Goal: Task Accomplishment & Management: Complete application form

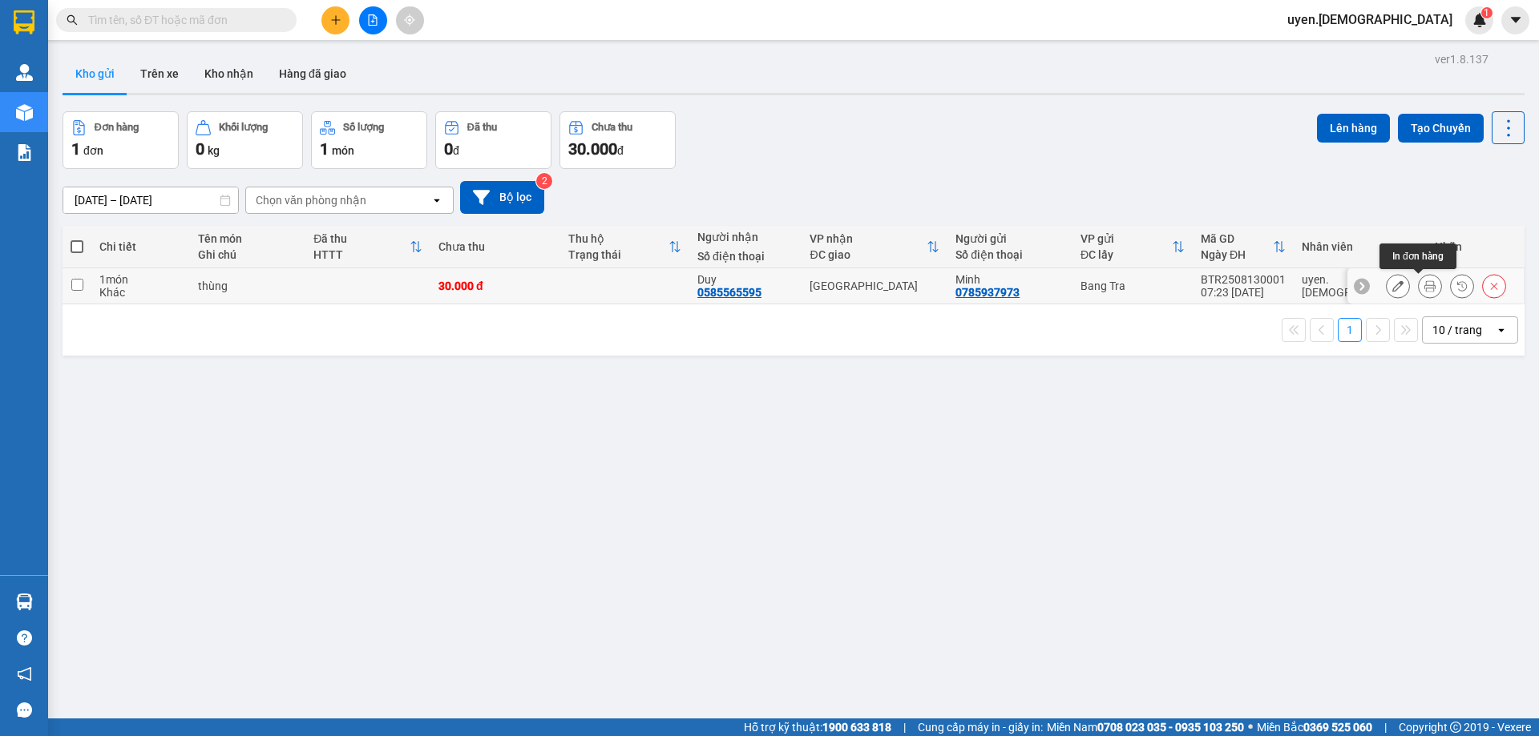
click at [1424, 284] on icon at bounding box center [1429, 285] width 11 height 11
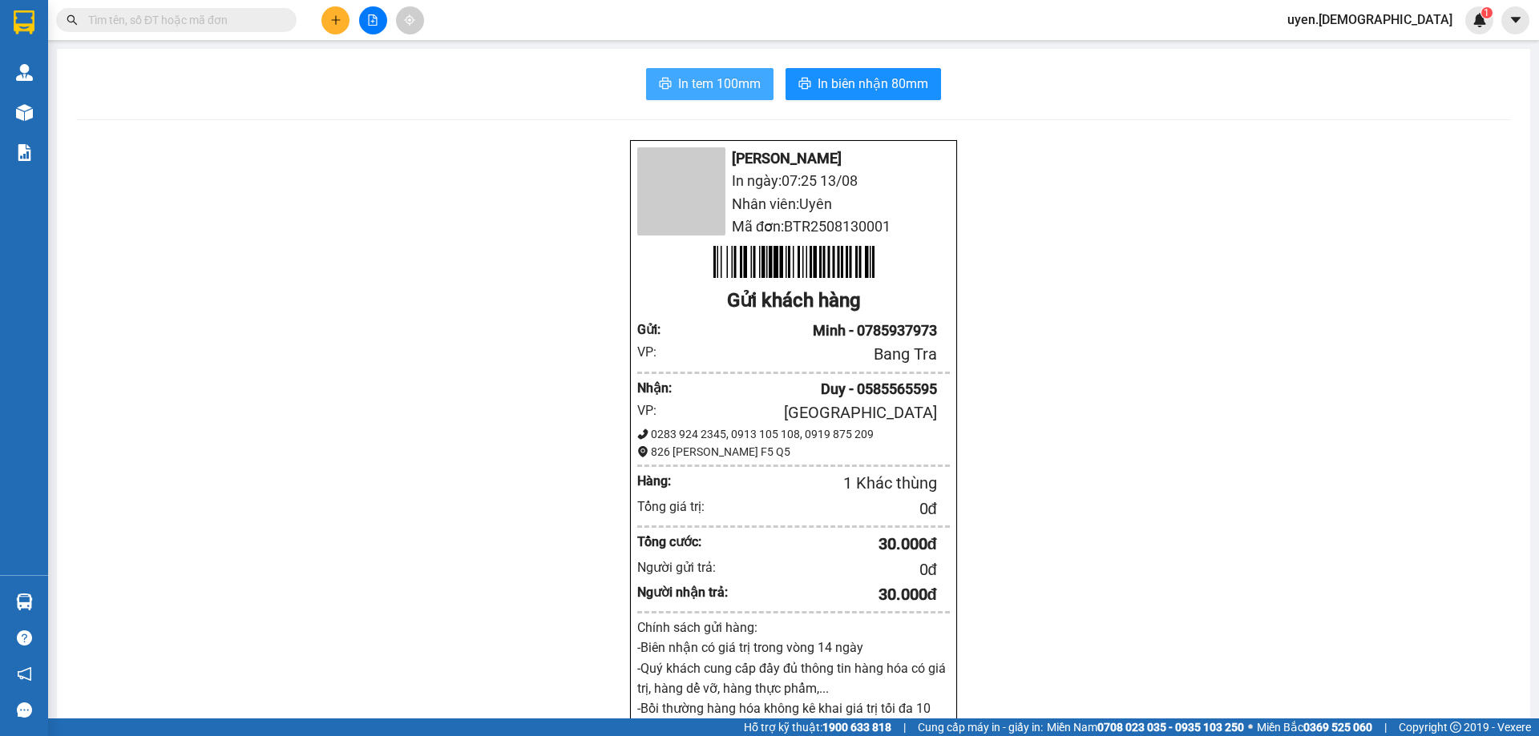
click at [693, 81] on span "In tem 100mm" at bounding box center [719, 84] width 83 height 20
click at [327, 13] on button at bounding box center [335, 20] width 28 height 28
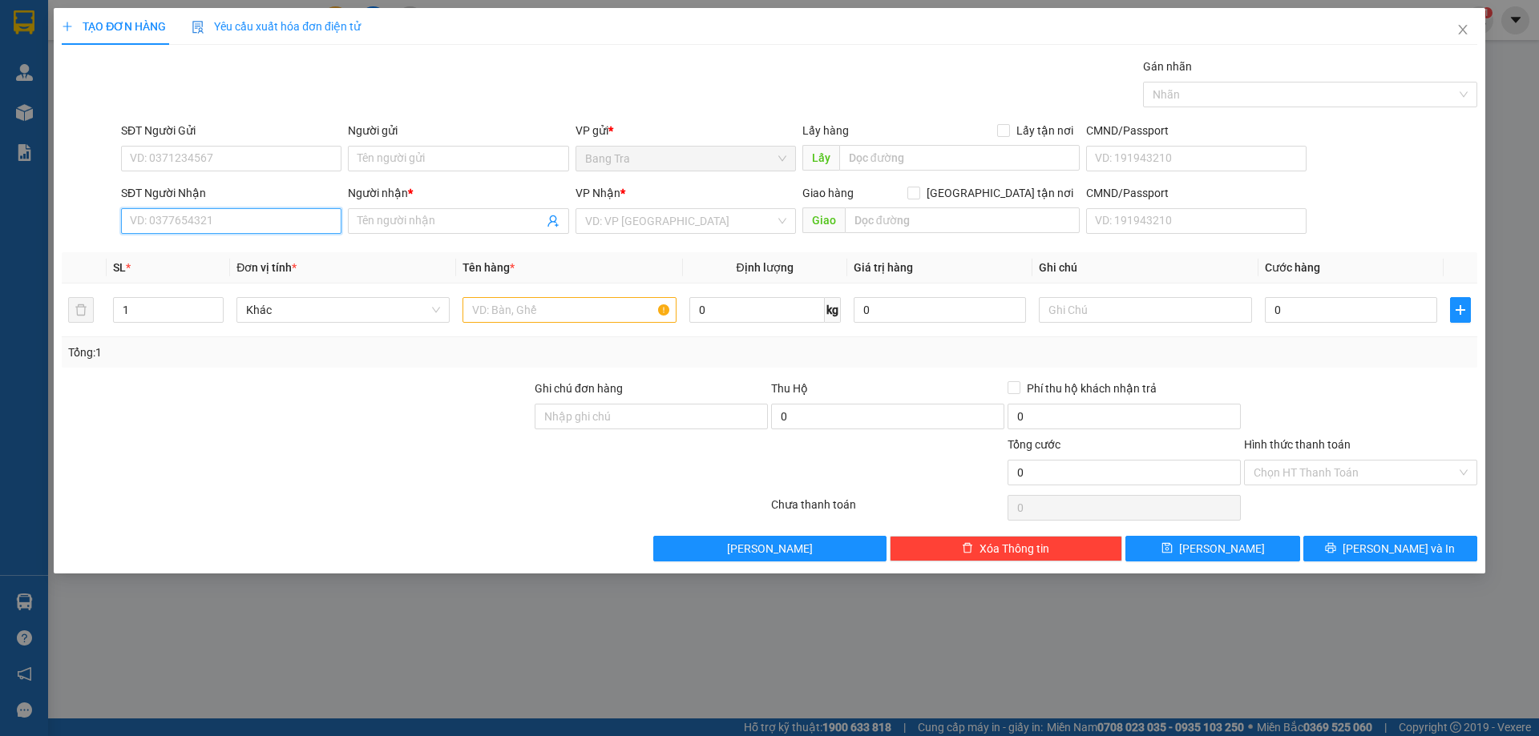
click at [157, 224] on input "SĐT Người Nhận" at bounding box center [231, 221] width 220 height 26
click at [159, 254] on div "0373742866 - loan" at bounding box center [231, 253] width 201 height 18
type input "0373742866"
type input "loan"
type input "0373742866"
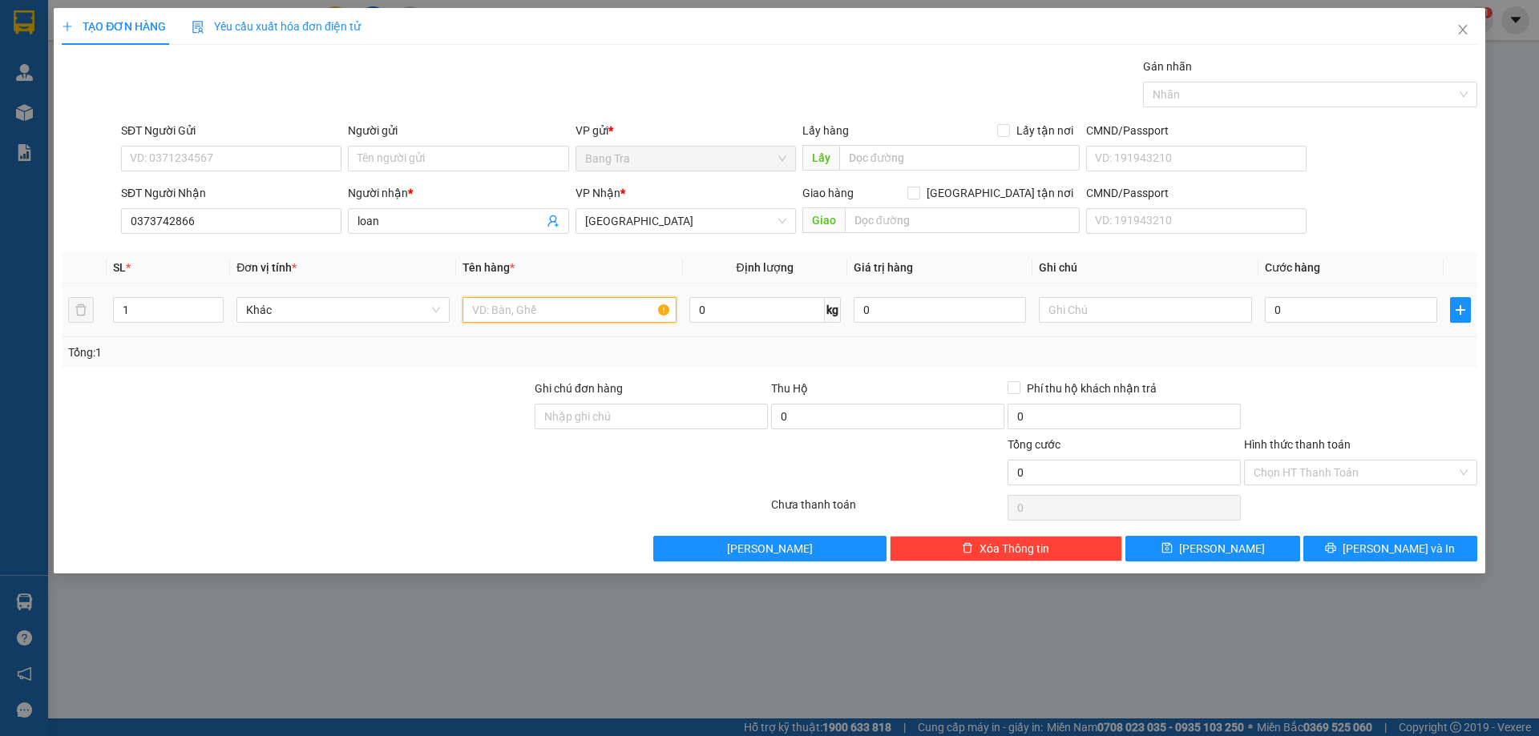
click at [512, 309] on input "text" at bounding box center [568, 310] width 213 height 26
type input "thùng"
click at [1375, 303] on input "0" at bounding box center [1351, 310] width 172 height 26
type input "2"
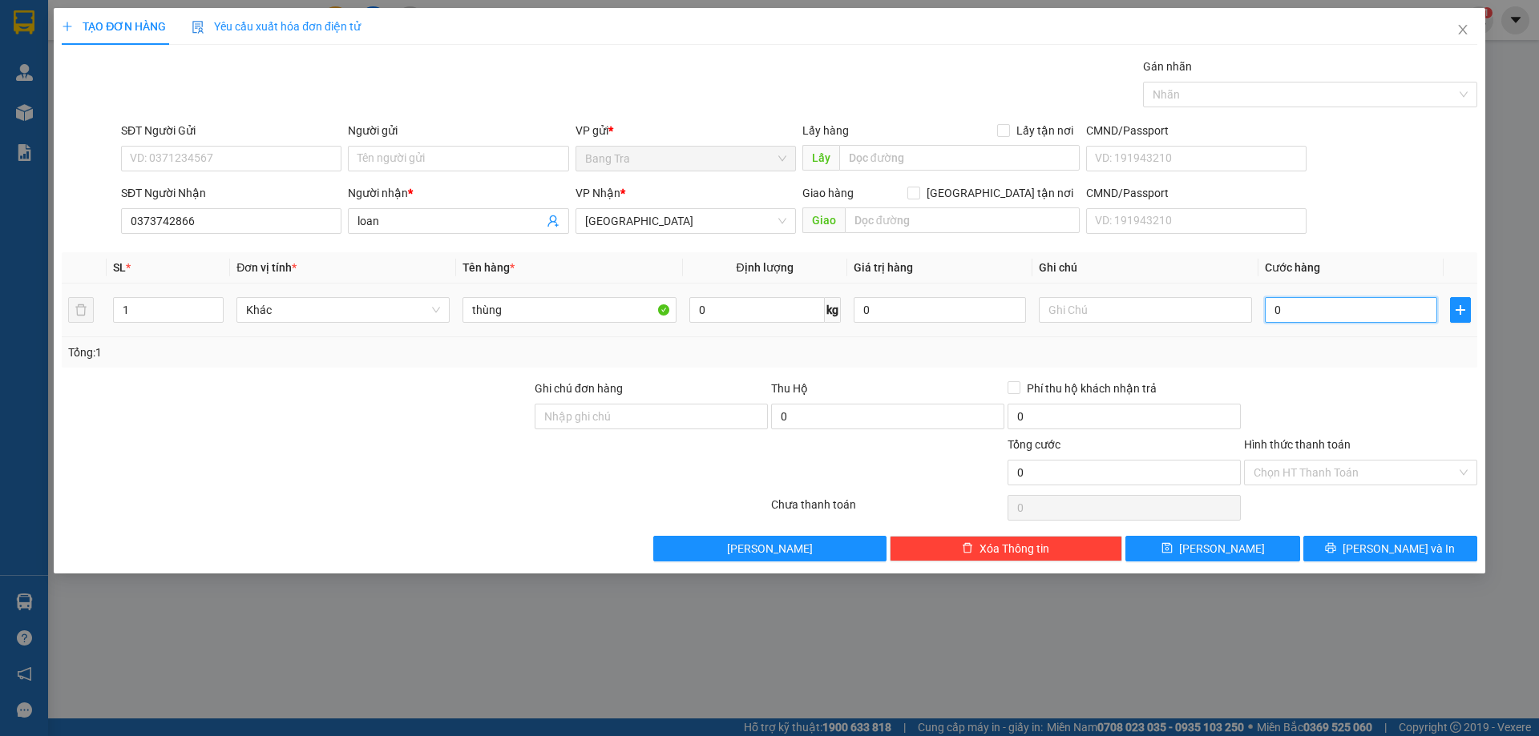
type input "2"
type input "20"
type input "20.000"
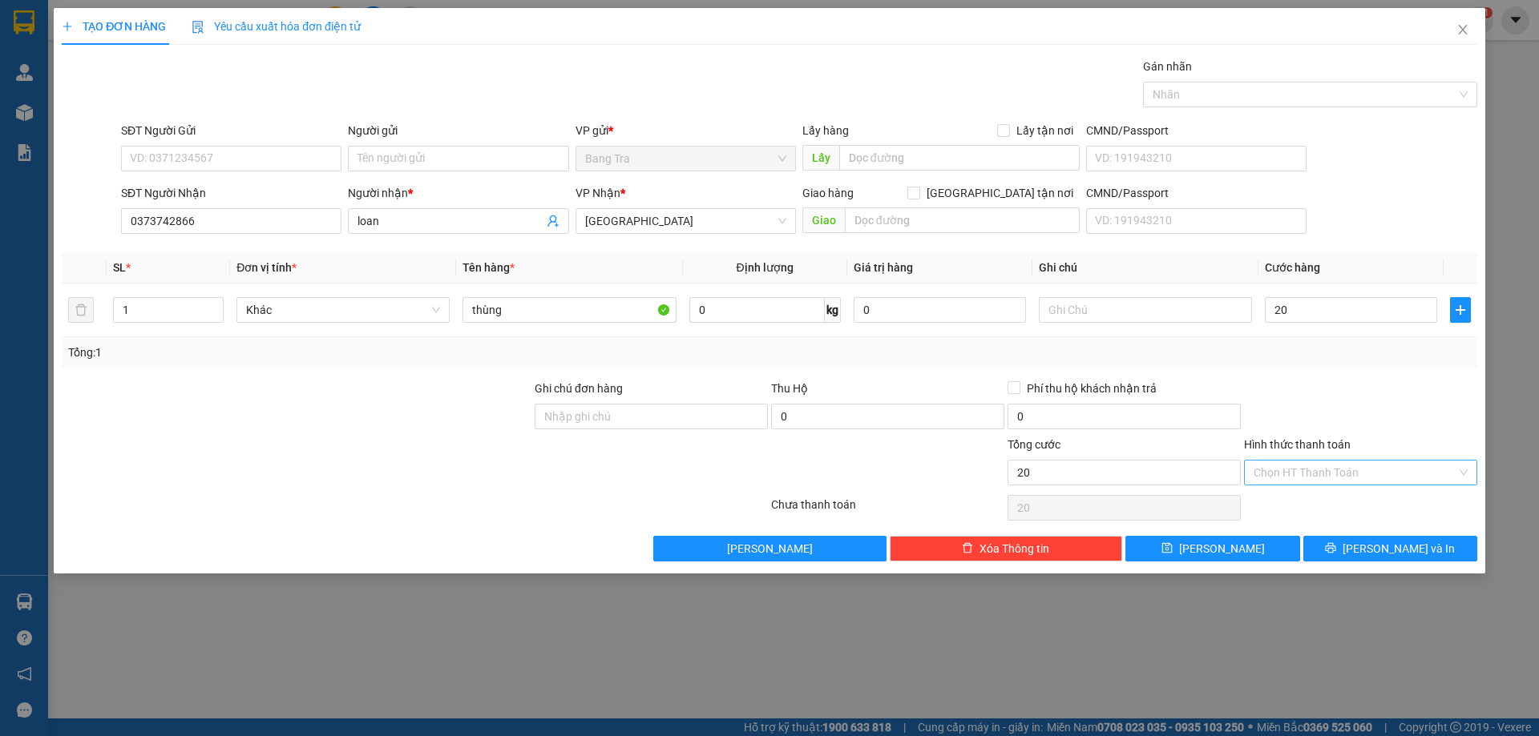
type input "20.000"
click at [1307, 474] on input "Hình thức thanh toán" at bounding box center [1354, 473] width 203 height 24
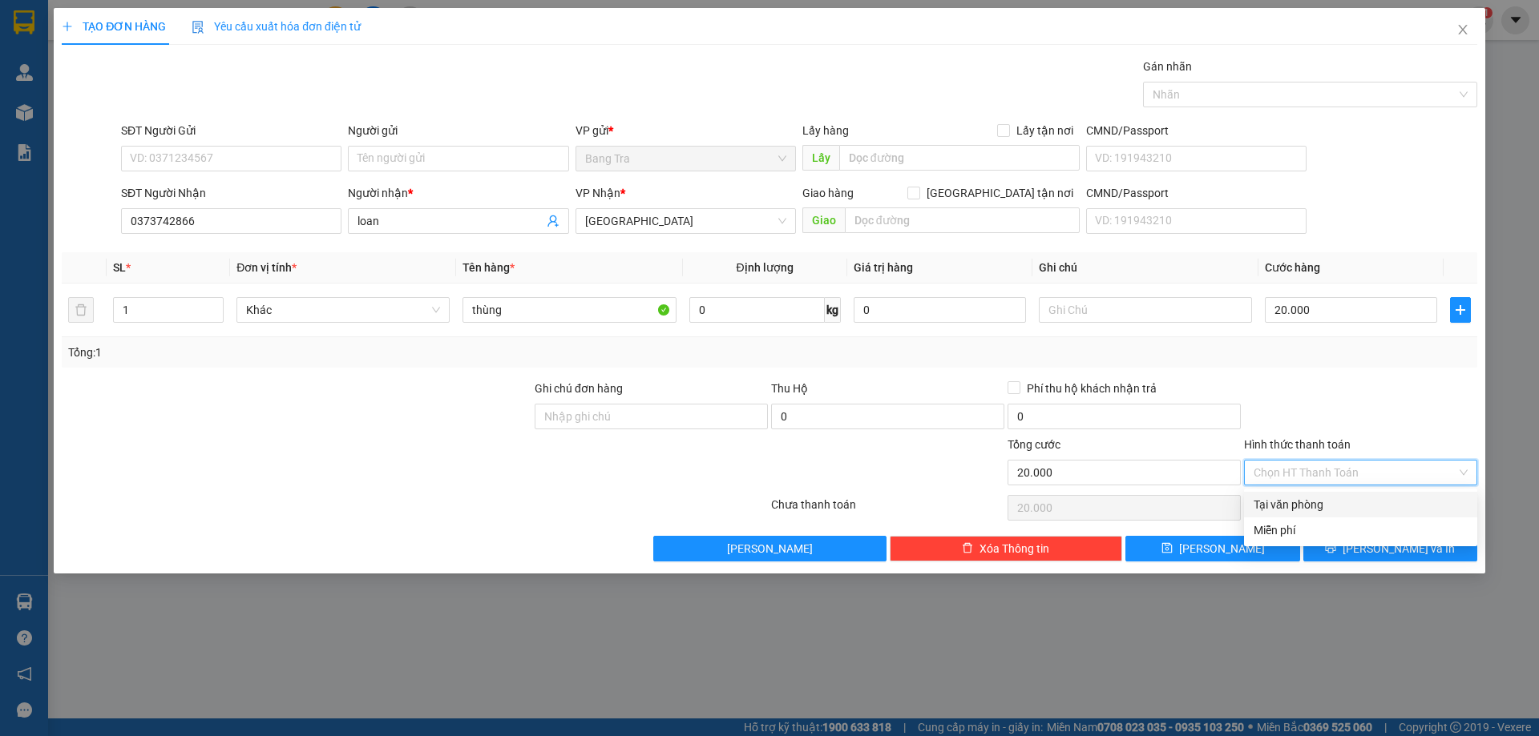
click at [1299, 508] on div "Tại văn phòng" at bounding box center [1360, 505] width 214 height 18
type input "0"
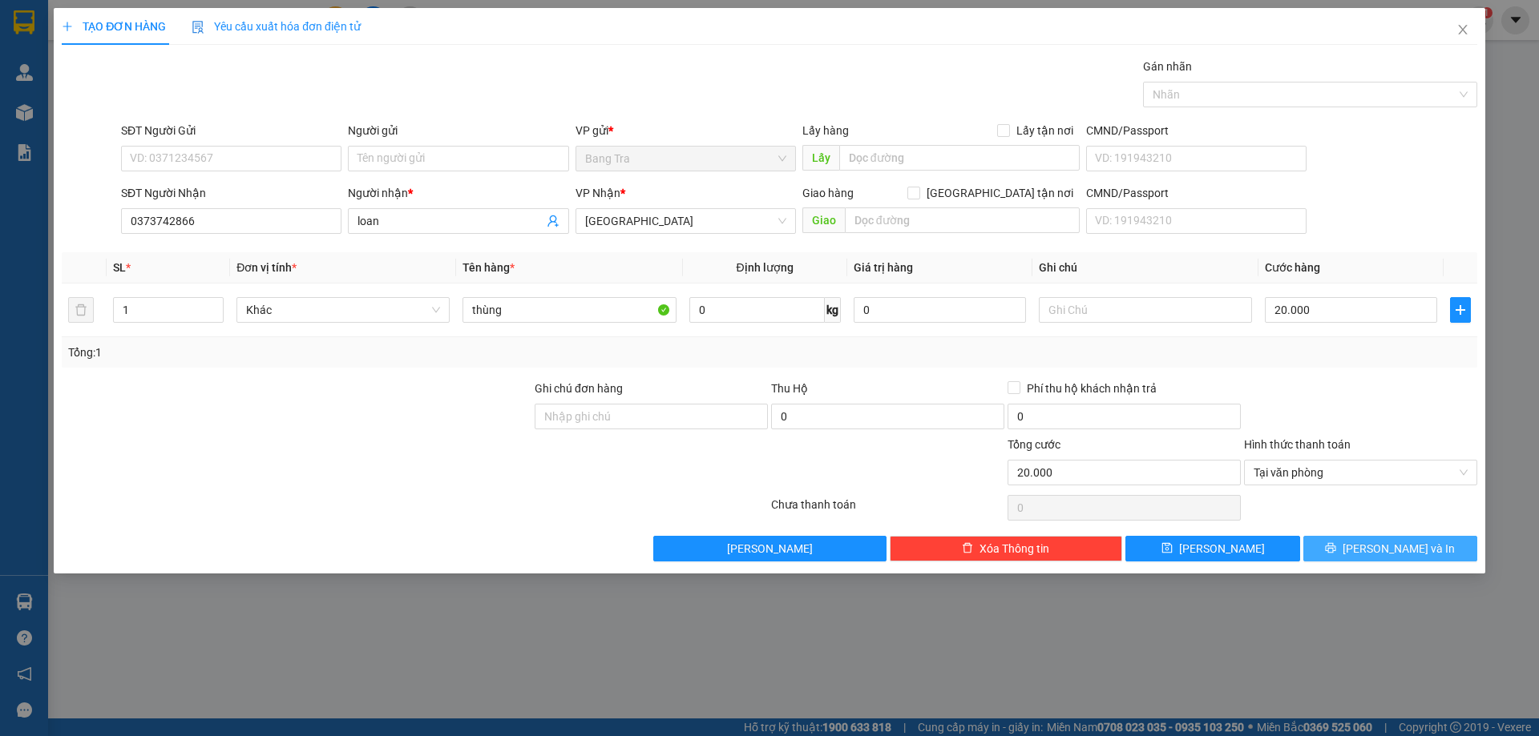
click at [1335, 554] on button "[PERSON_NAME] và In" at bounding box center [1390, 549] width 174 height 26
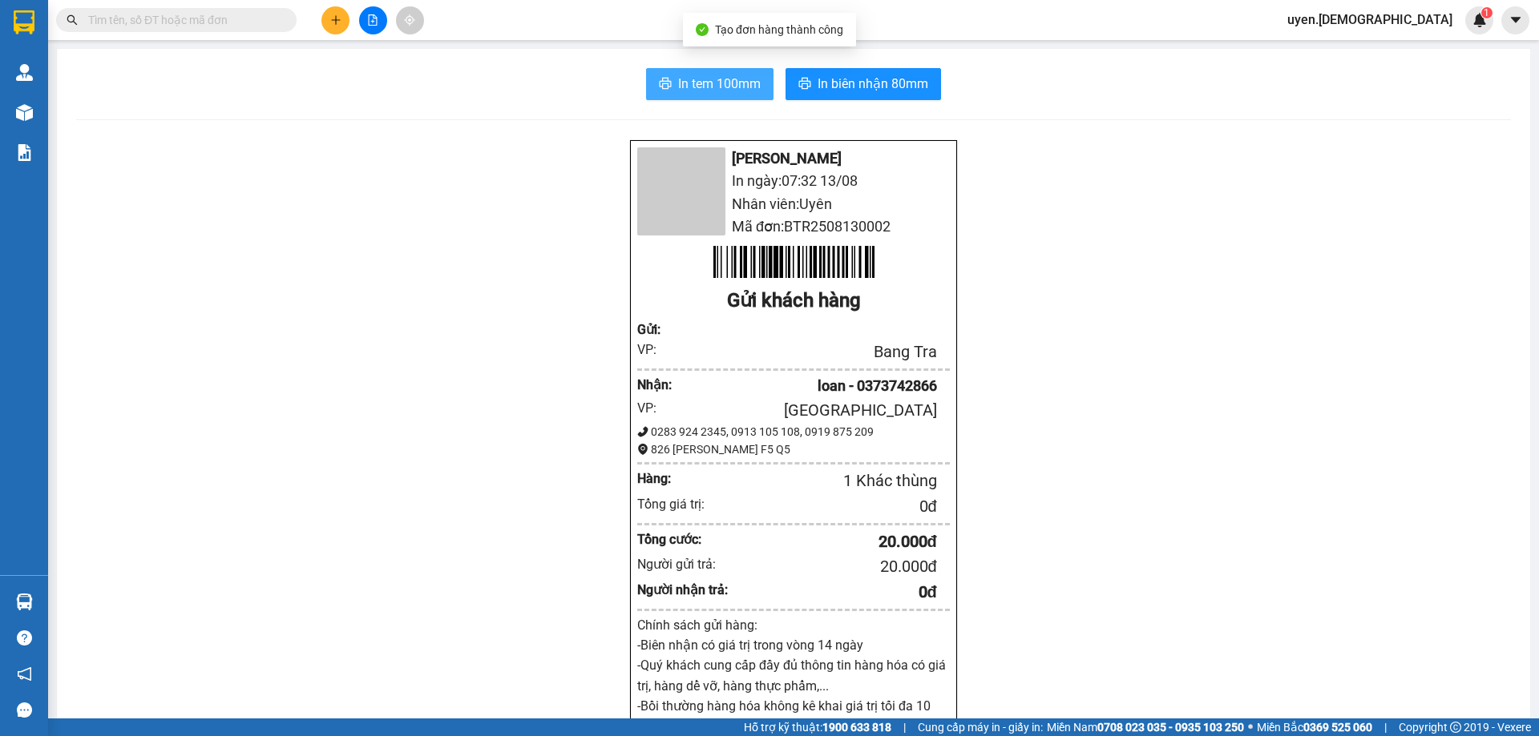
click at [724, 89] on span "In tem 100mm" at bounding box center [719, 84] width 83 height 20
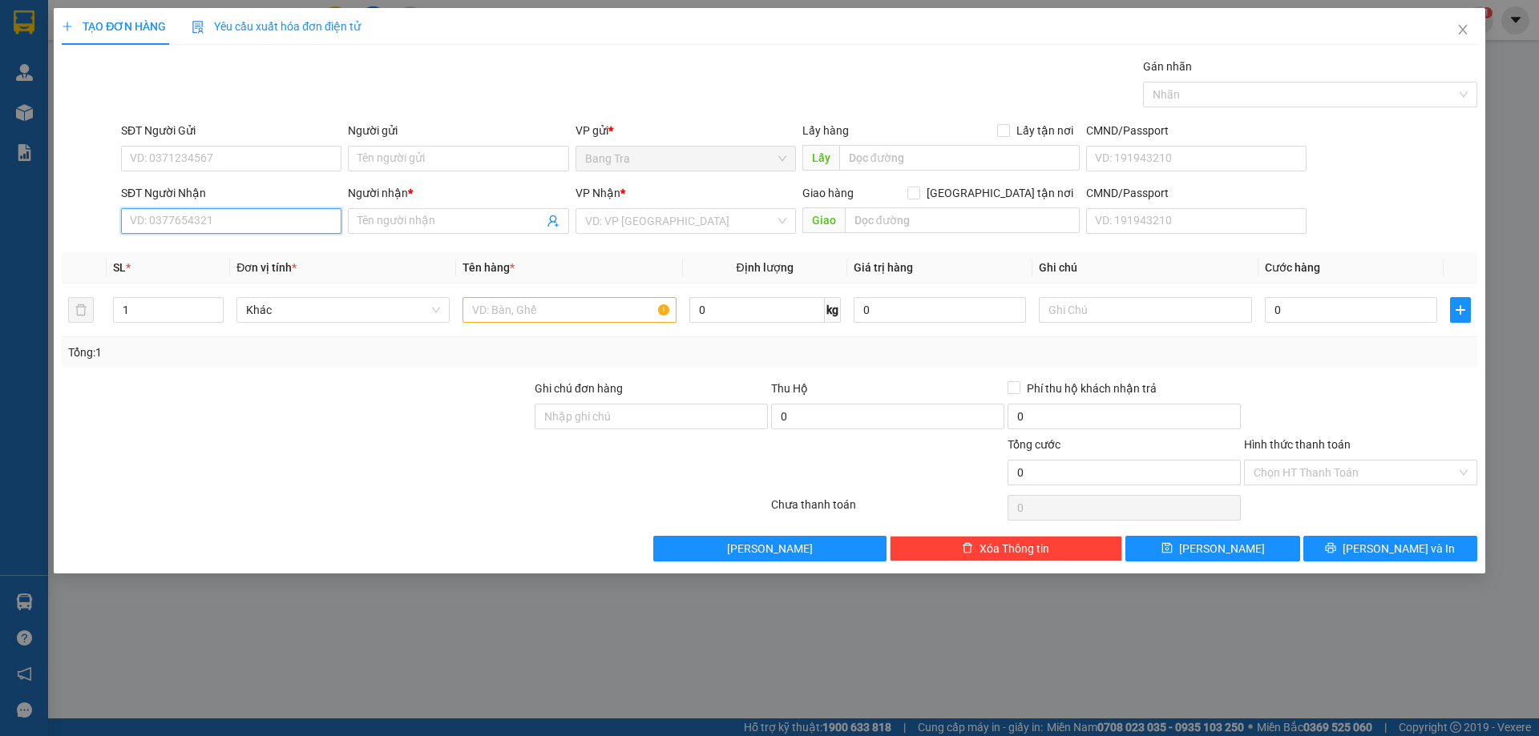
click at [223, 226] on input "SĐT Người Nhận" at bounding box center [231, 221] width 220 height 26
type input "0"
click at [732, 224] on input "search" at bounding box center [680, 221] width 190 height 24
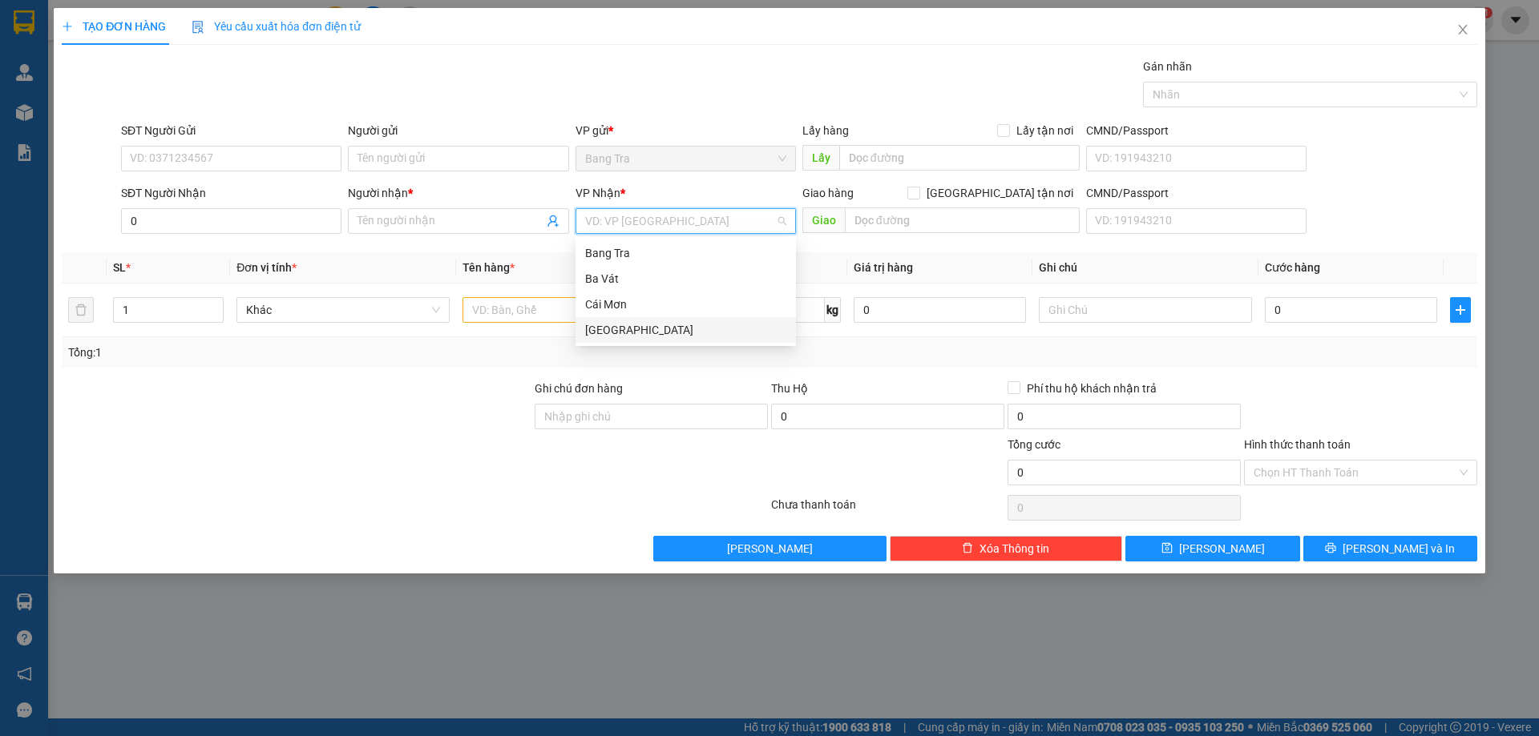
click at [586, 325] on div "[GEOGRAPHIC_DATA]" at bounding box center [685, 330] width 201 height 18
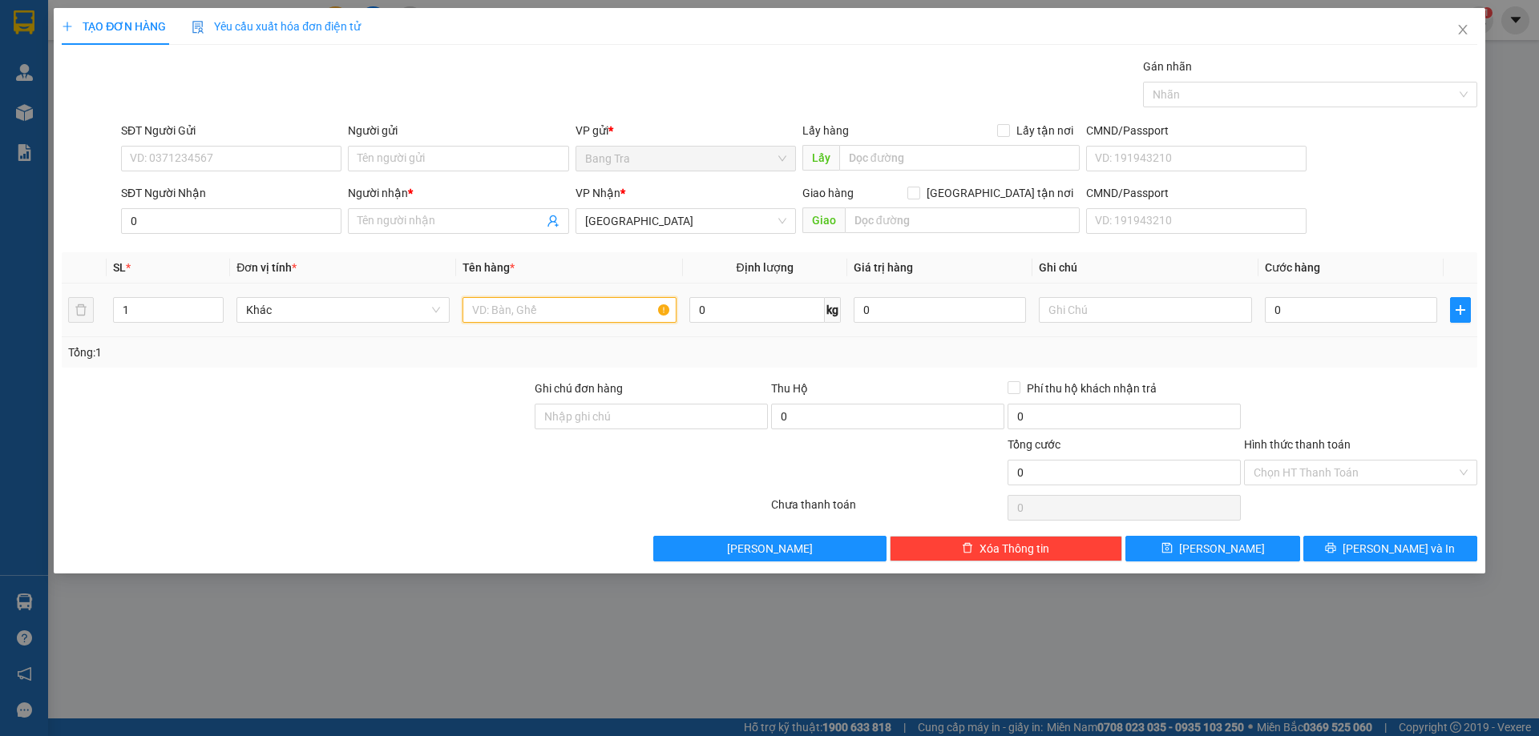
click at [567, 314] on input "text" at bounding box center [568, 310] width 213 height 26
type input "xốp"
click at [1330, 317] on input "0" at bounding box center [1351, 310] width 172 height 26
type input "2"
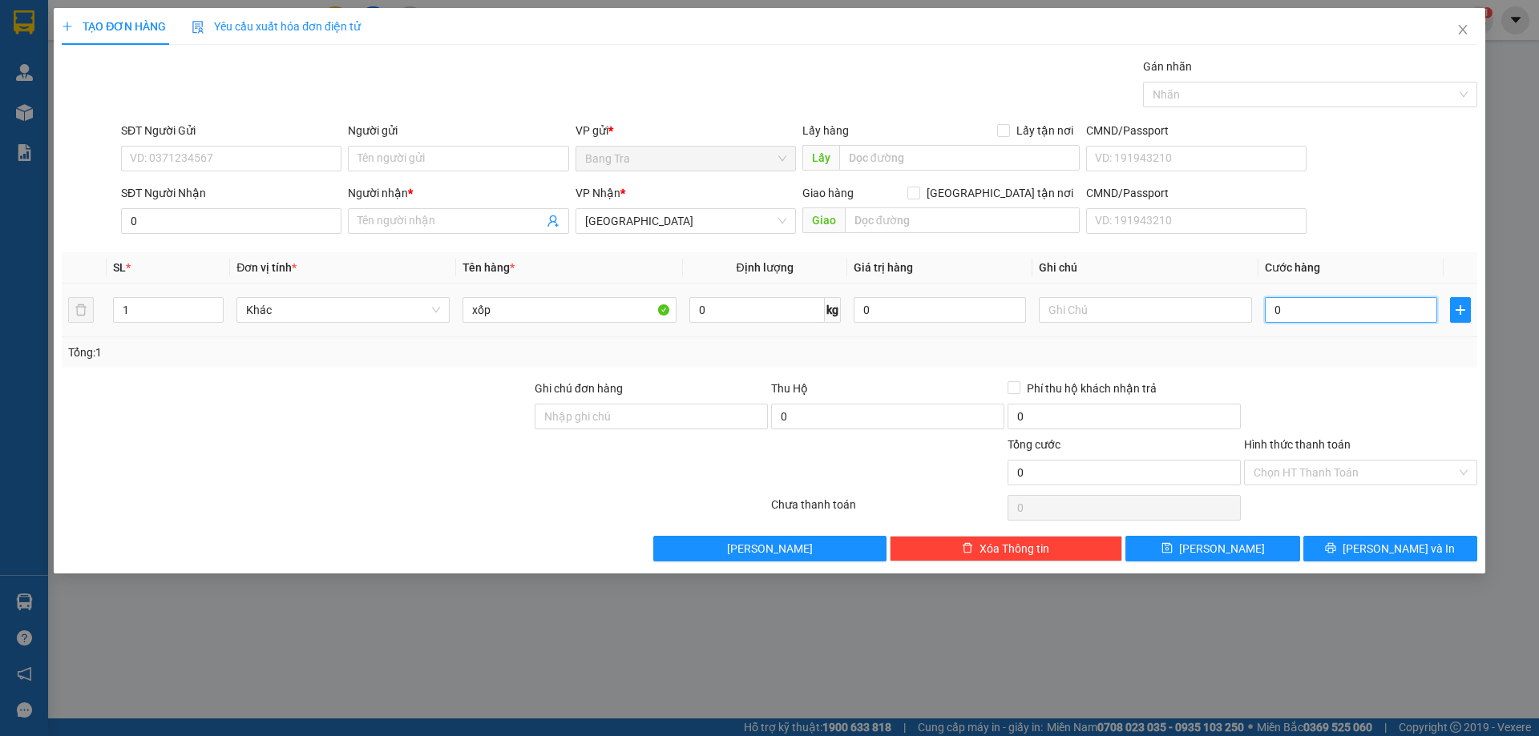
type input "2"
type input "20"
type input "20.000"
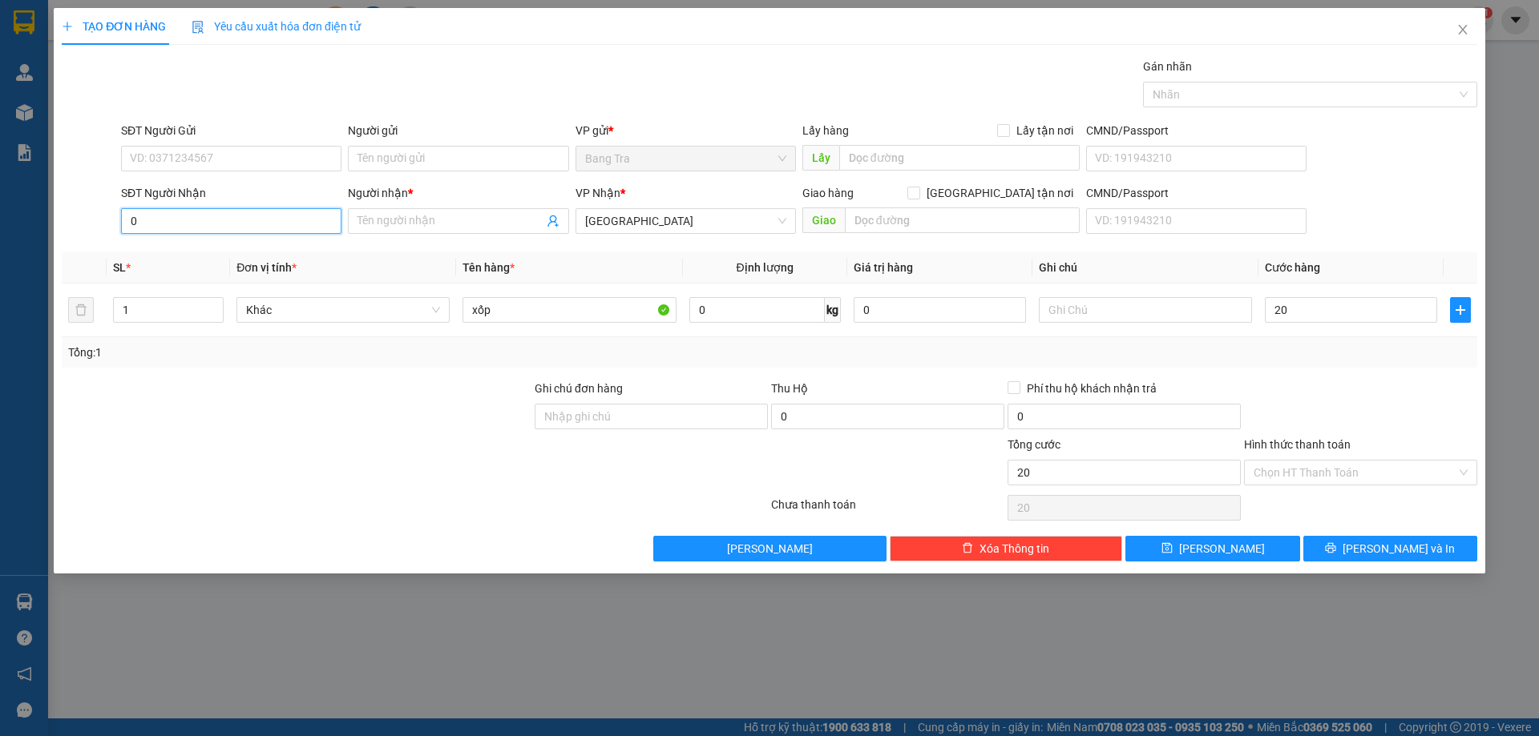
type input "20.000"
click at [140, 223] on input "0" at bounding box center [231, 221] width 220 height 26
click at [163, 252] on div "0934593359 - Diễm" at bounding box center [231, 253] width 201 height 18
type input "0934593359"
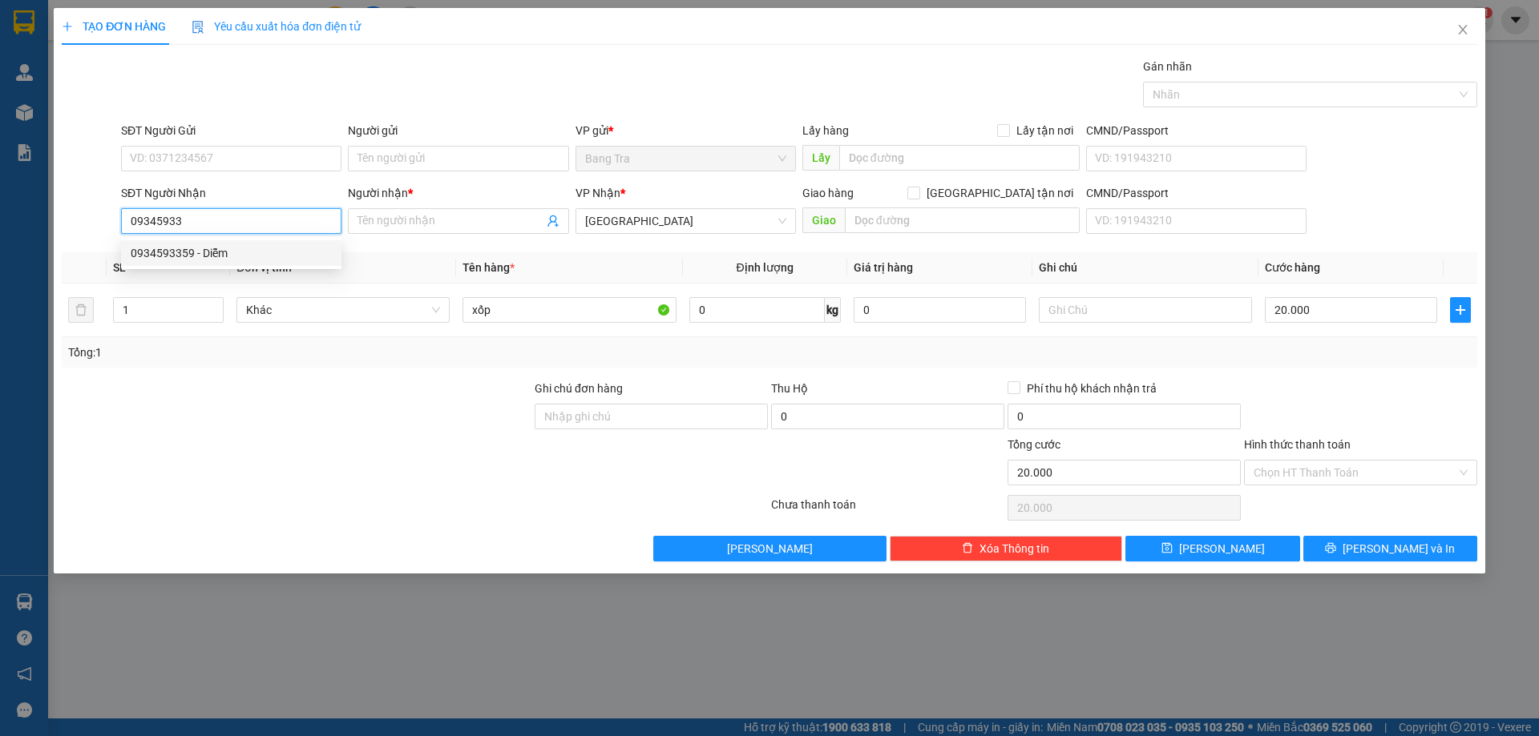
type input "Diễm"
type input "2 Hồ Biểu Chánh P11 Q [GEOGRAPHIC_DATA]"
type input "0934593359"
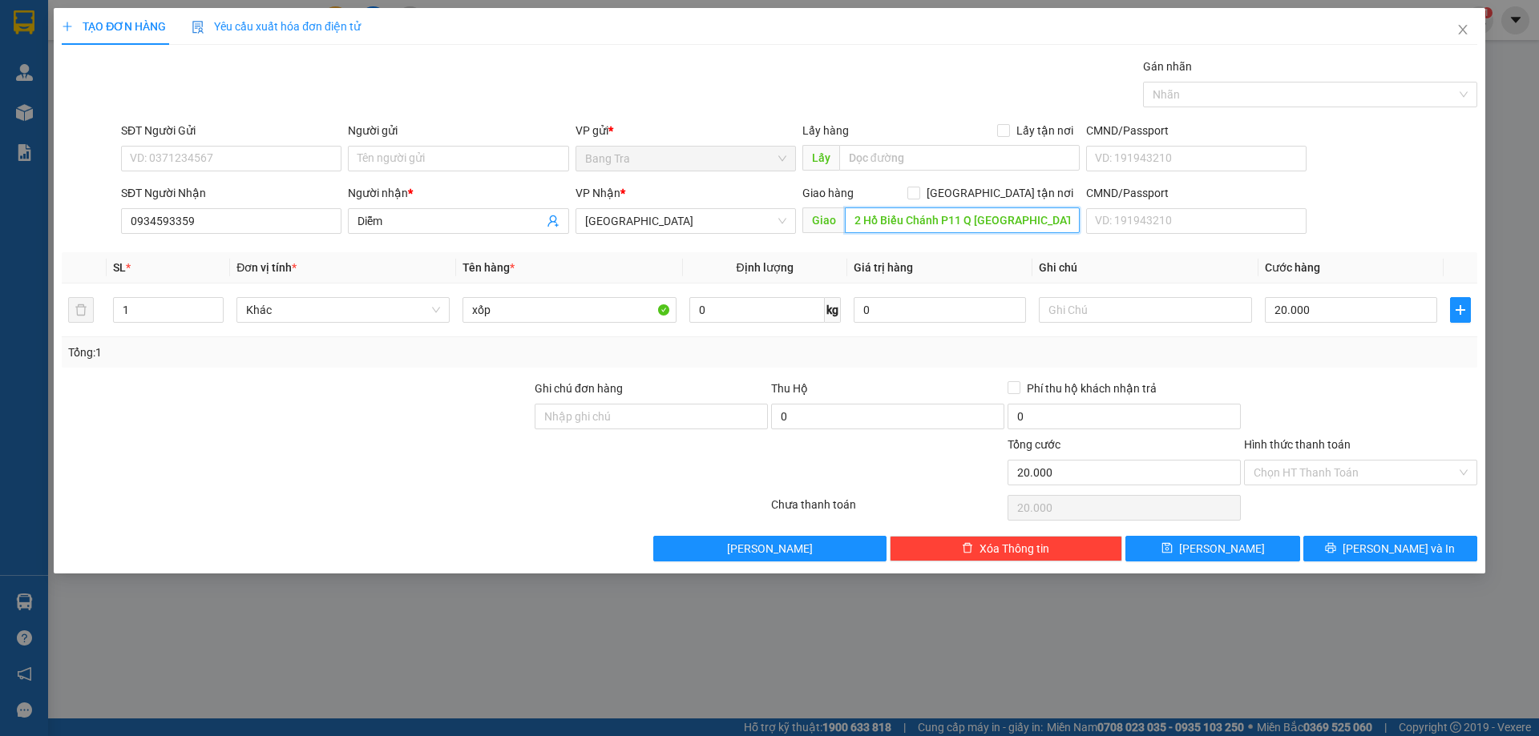
click at [1058, 216] on input "2 Hồ Biểu Chánh P11 Q [GEOGRAPHIC_DATA]" at bounding box center [962, 221] width 235 height 26
click at [876, 220] on input "339 tôn hiến thành p13 q 10" at bounding box center [962, 221] width 235 height 26
click at [996, 220] on input "[STREET_ADDRESS]" at bounding box center [962, 221] width 235 height 26
type input "[STREET_ADDRESS]"
click at [1312, 312] on input "20.000" at bounding box center [1351, 310] width 172 height 26
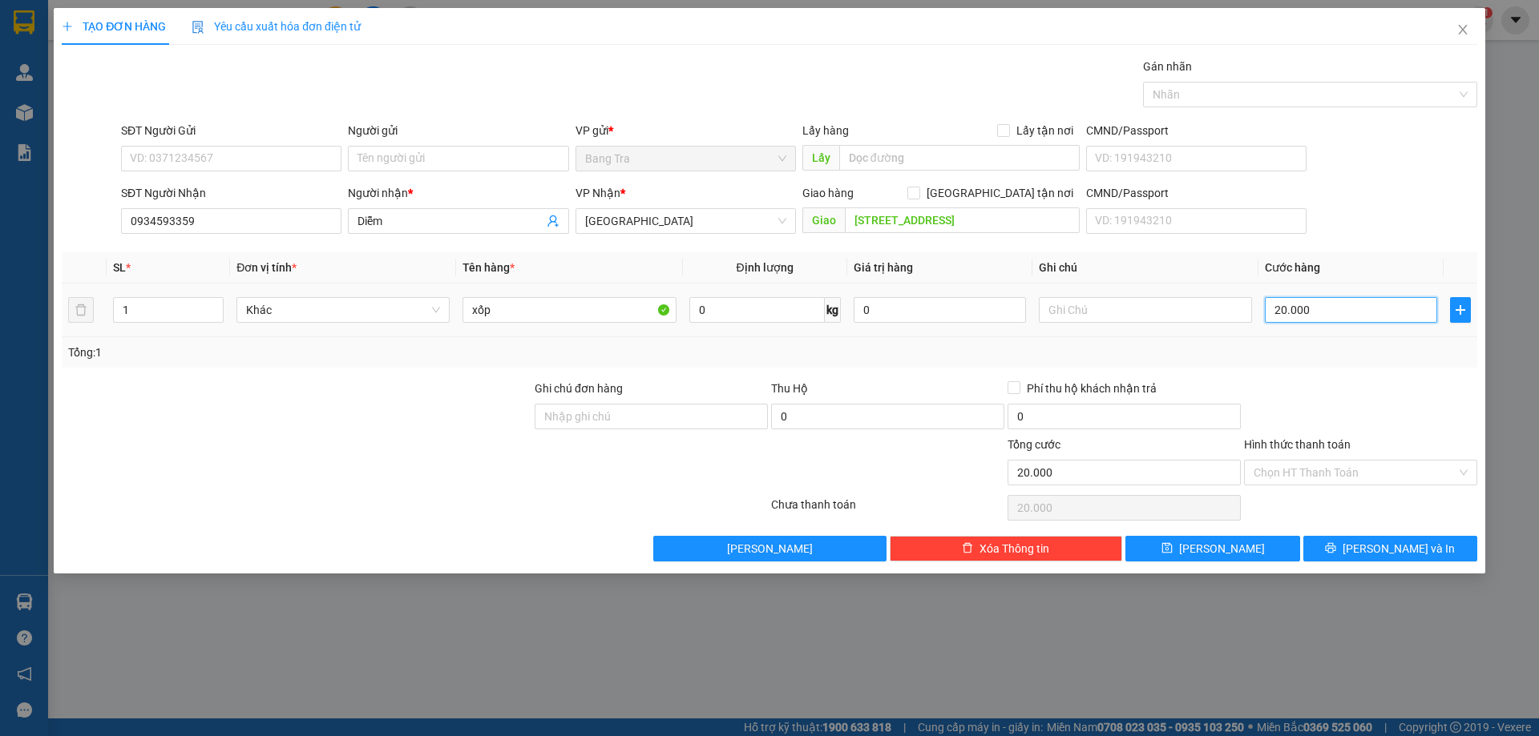
type input "0"
type input "06"
type input "6"
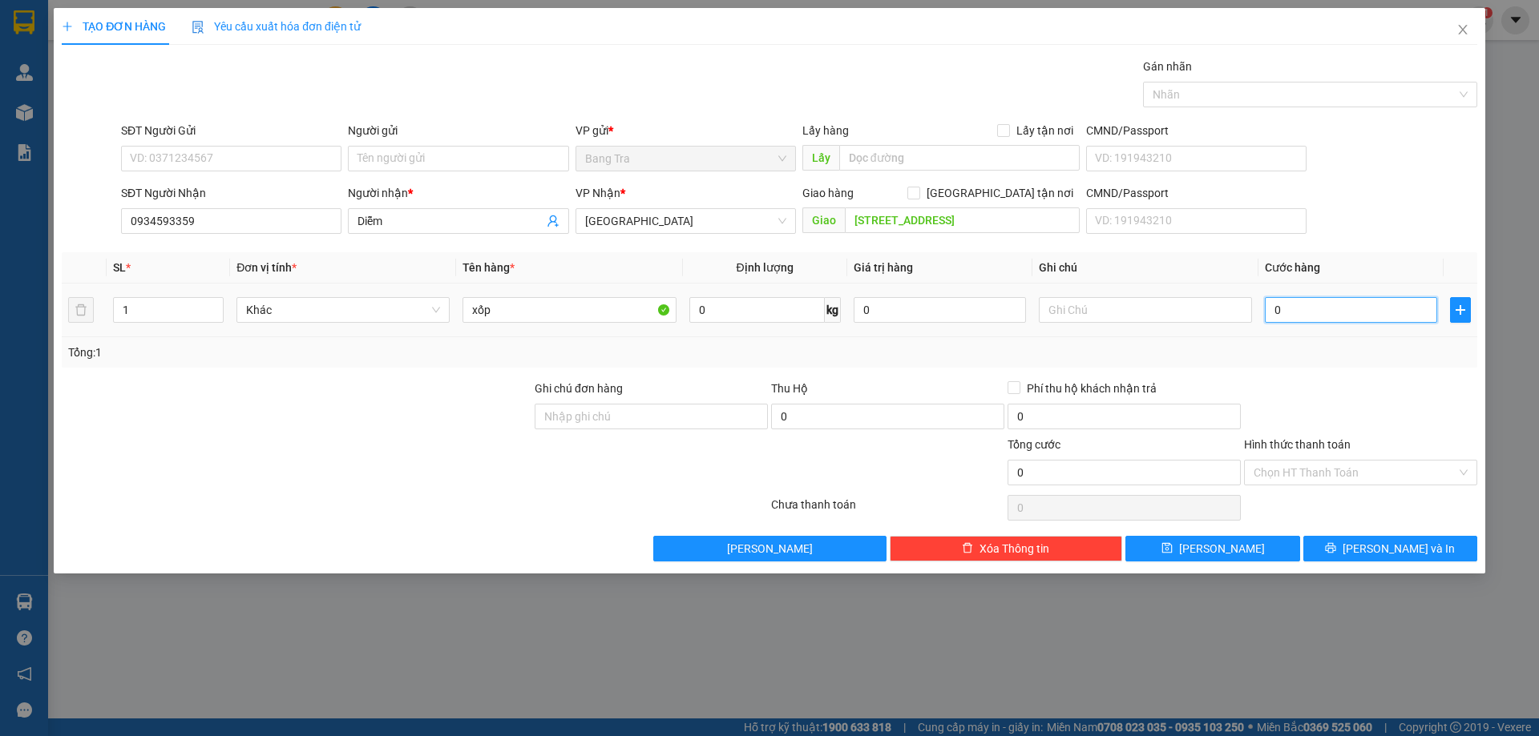
type input "6"
type input "060"
type input "60"
type input "60.000"
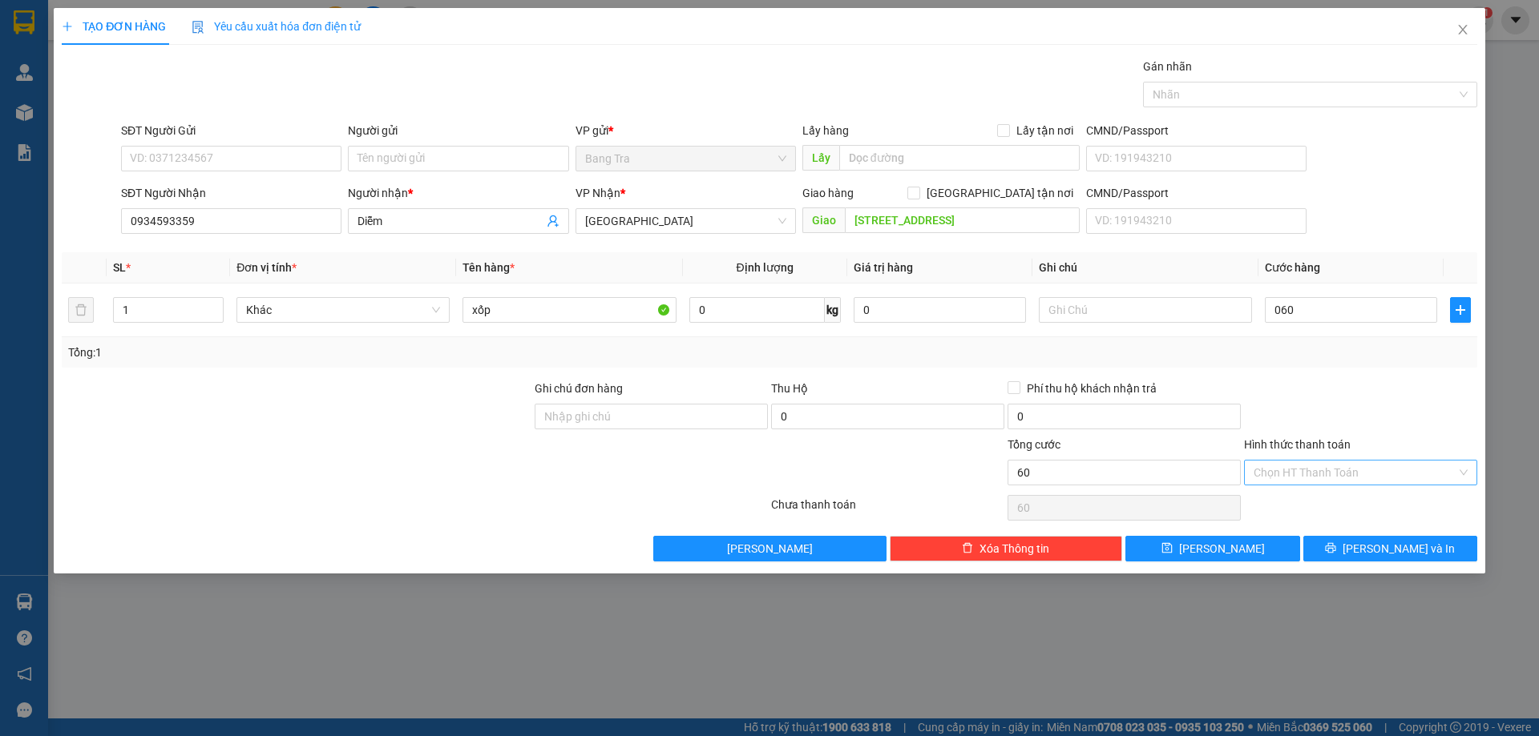
type input "60.000"
click at [1454, 471] on input "Hình thức thanh toán" at bounding box center [1354, 473] width 203 height 24
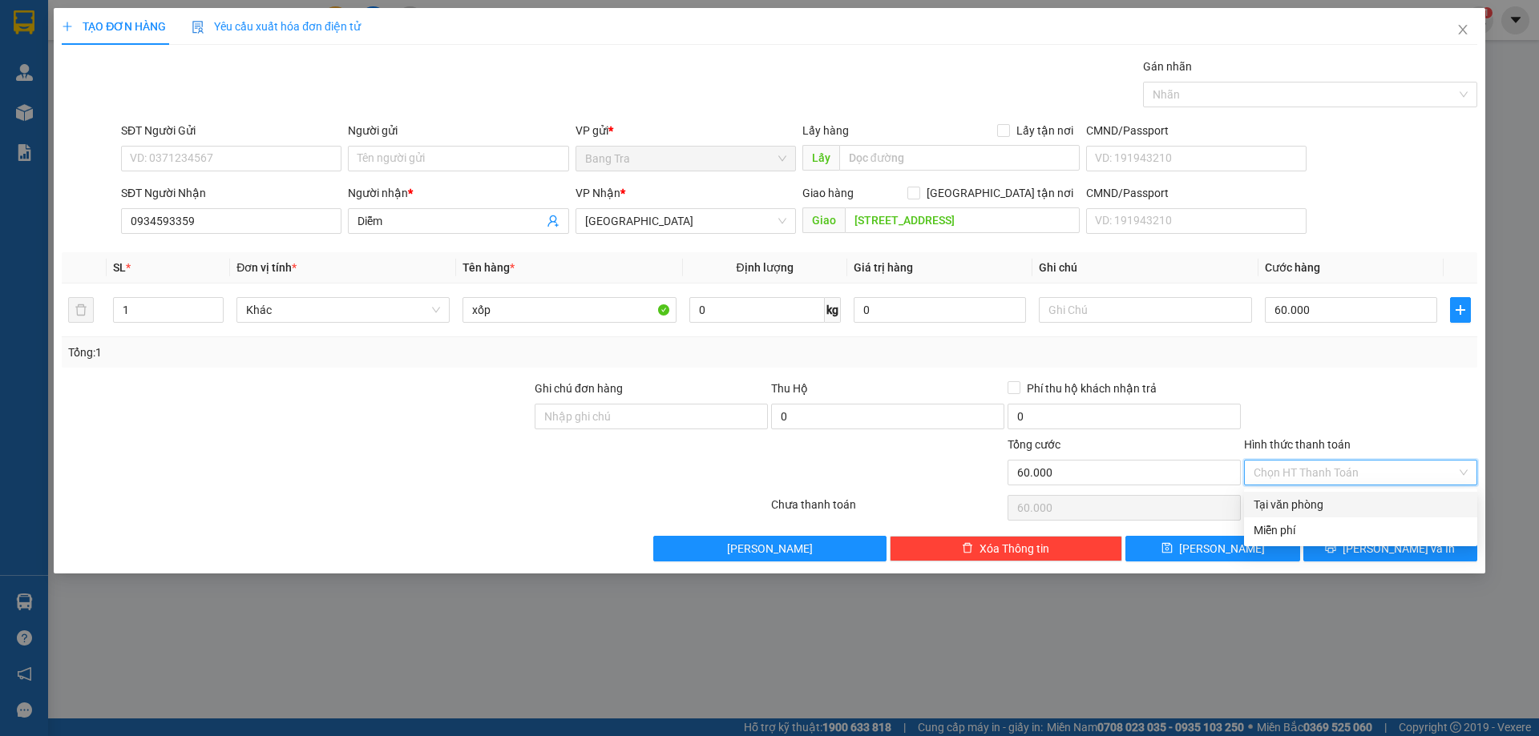
click at [1343, 509] on div "Tại văn phòng" at bounding box center [1360, 505] width 214 height 18
type input "0"
click at [1345, 547] on button "[PERSON_NAME] và In" at bounding box center [1390, 549] width 174 height 26
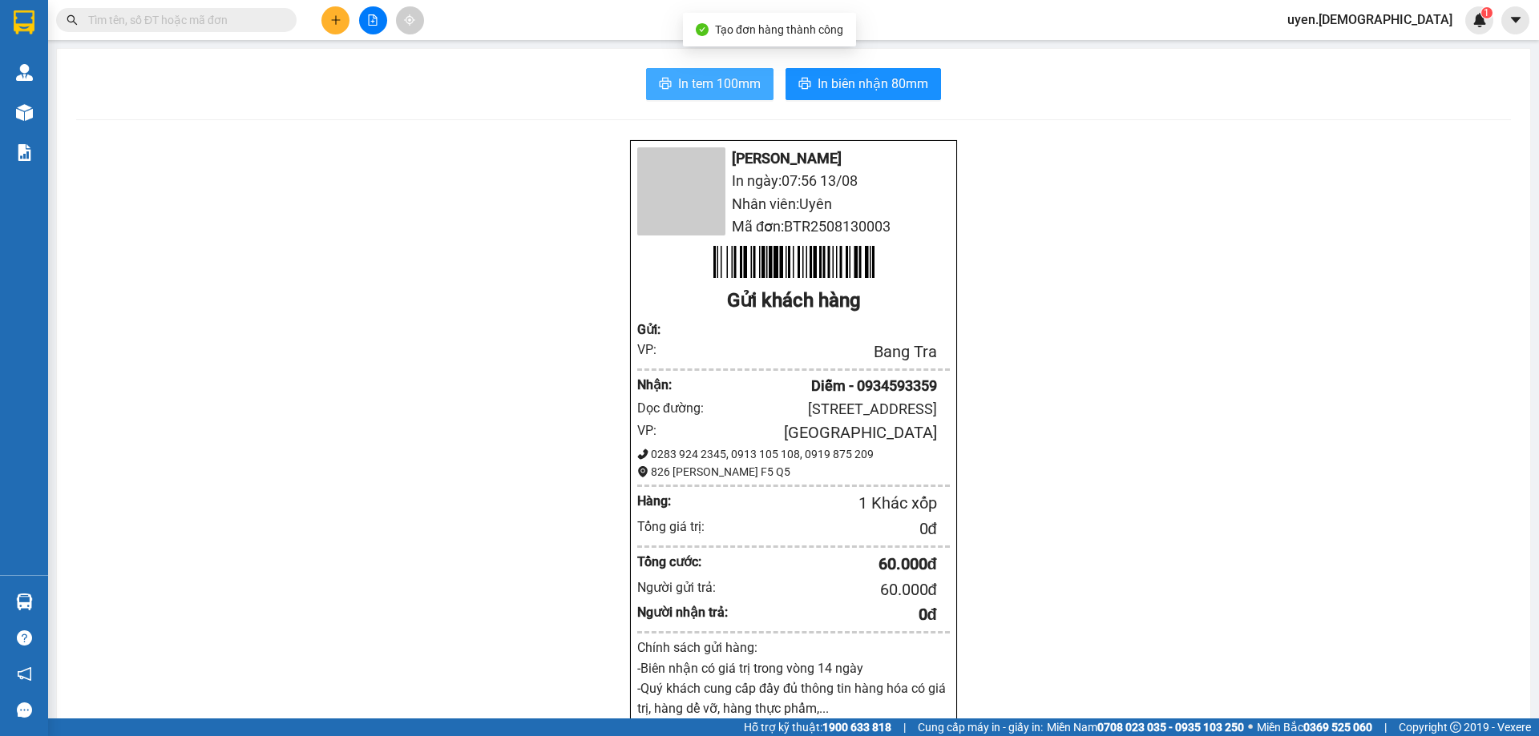
click at [728, 85] on span "In tem 100mm" at bounding box center [719, 84] width 83 height 20
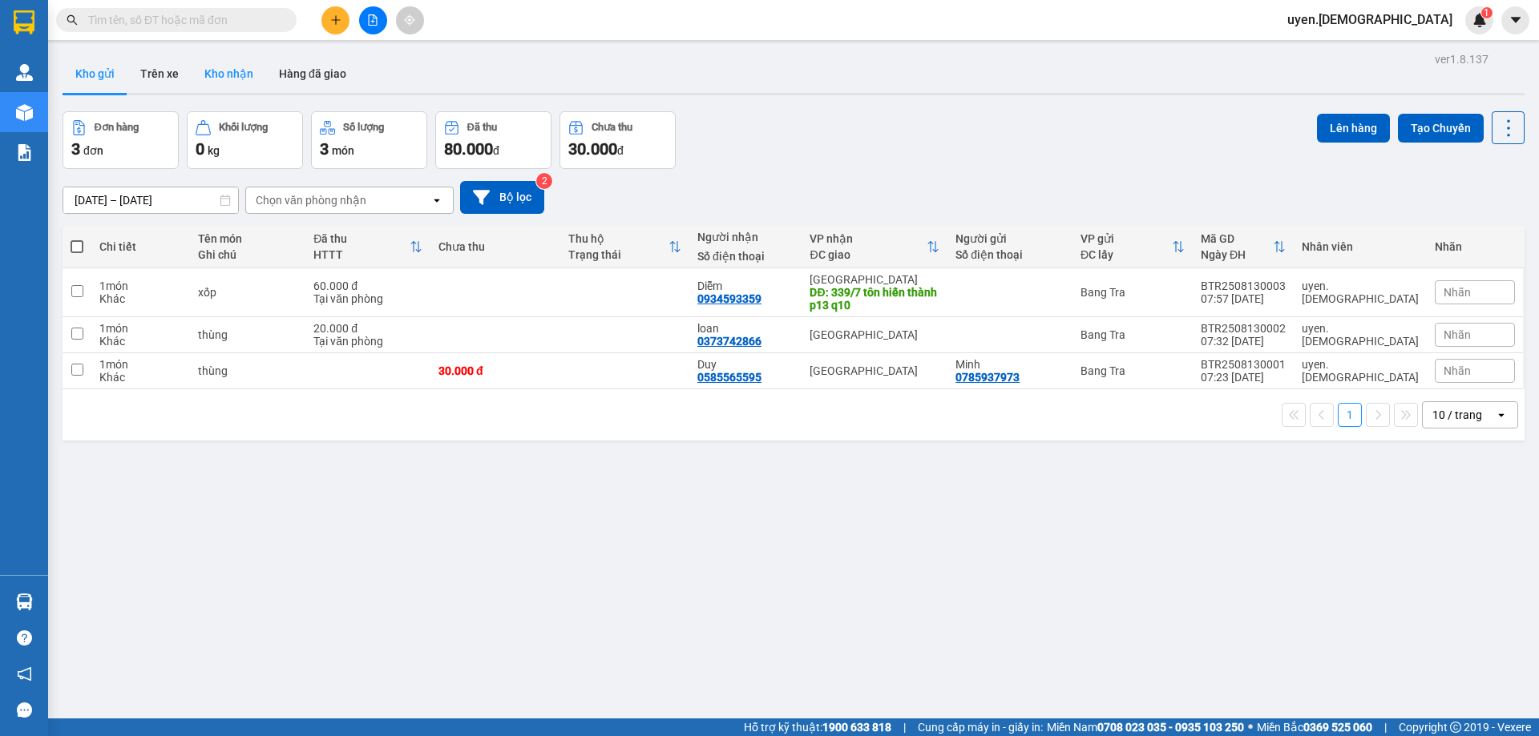
click at [228, 85] on button "Kho nhận" at bounding box center [229, 73] width 75 height 38
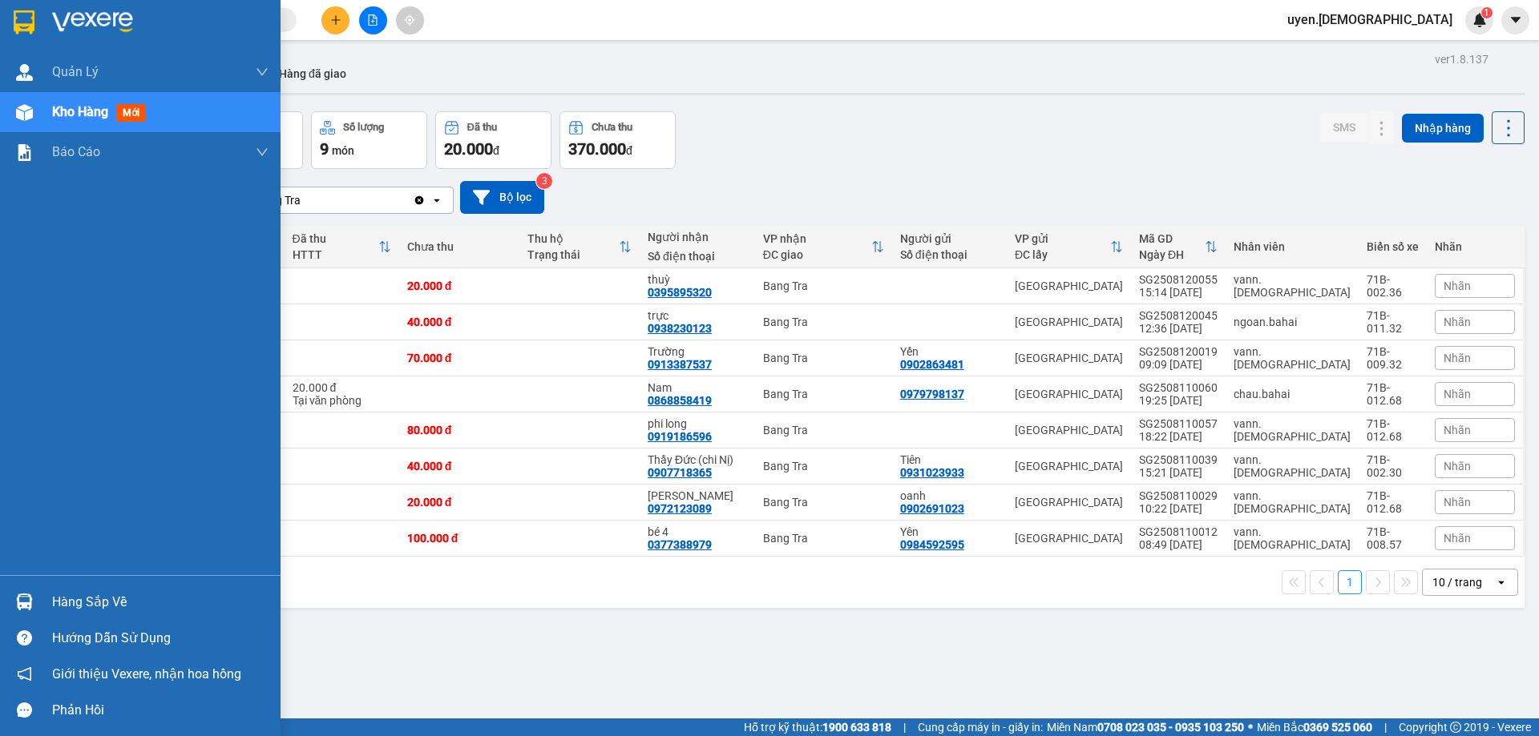
click at [54, 614] on div "Hàng sắp về" at bounding box center [160, 603] width 216 height 24
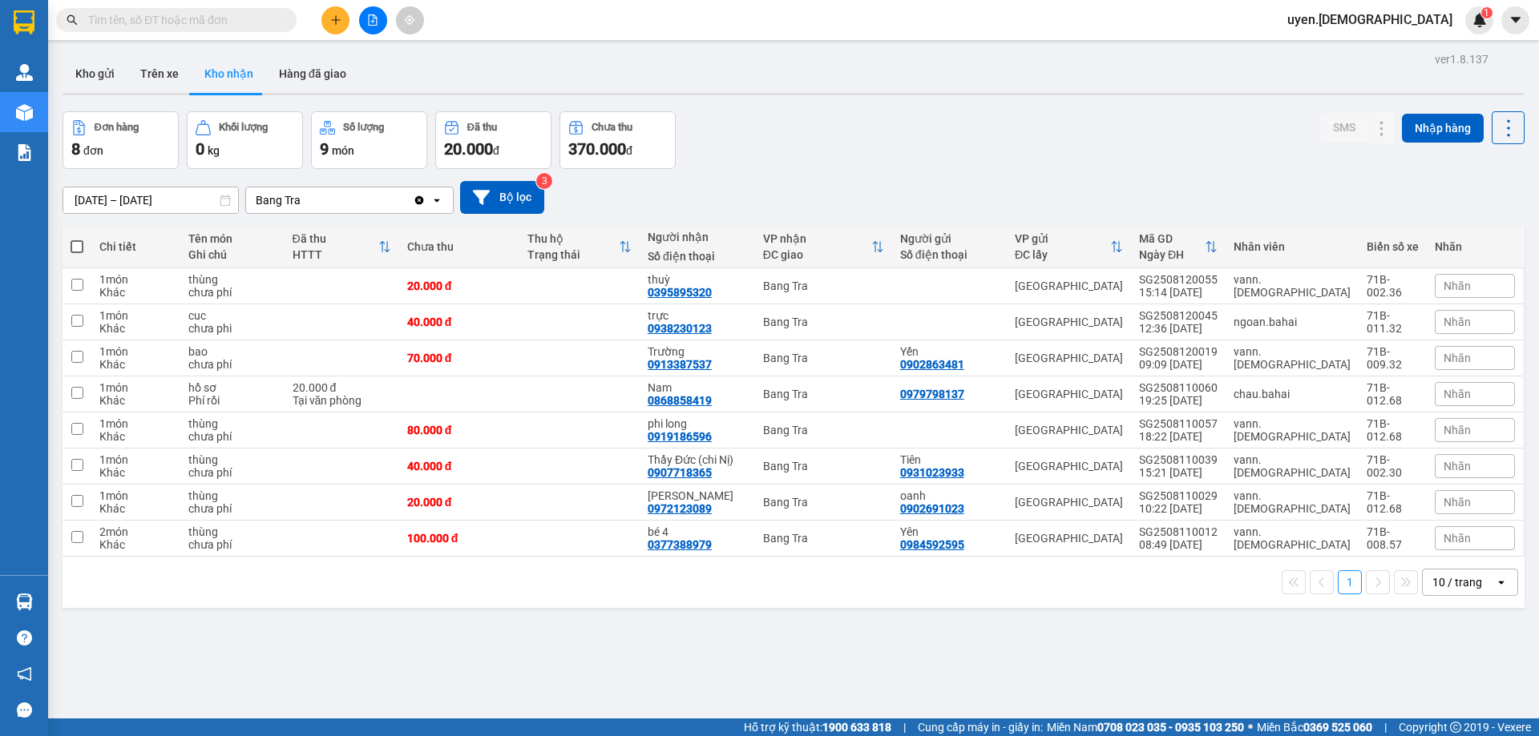
click at [935, 702] on section "Kết quả tìm kiếm ( 0 ) Bộ lọc Thuộc VP này No Data uyen.bahai 1 Quản Lý Quản lý…" at bounding box center [769, 368] width 1539 height 736
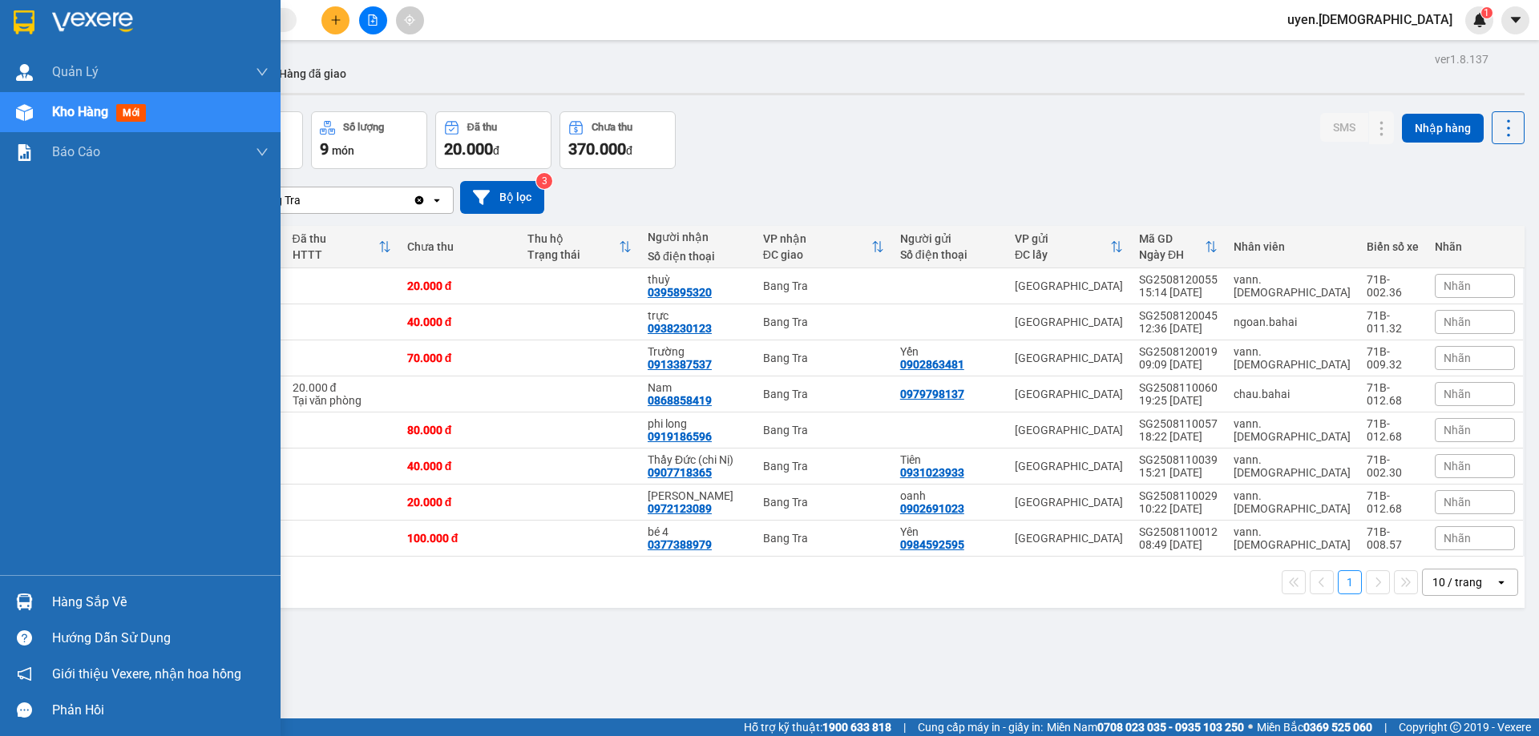
click at [75, 594] on div "Hàng sắp về" at bounding box center [160, 603] width 216 height 24
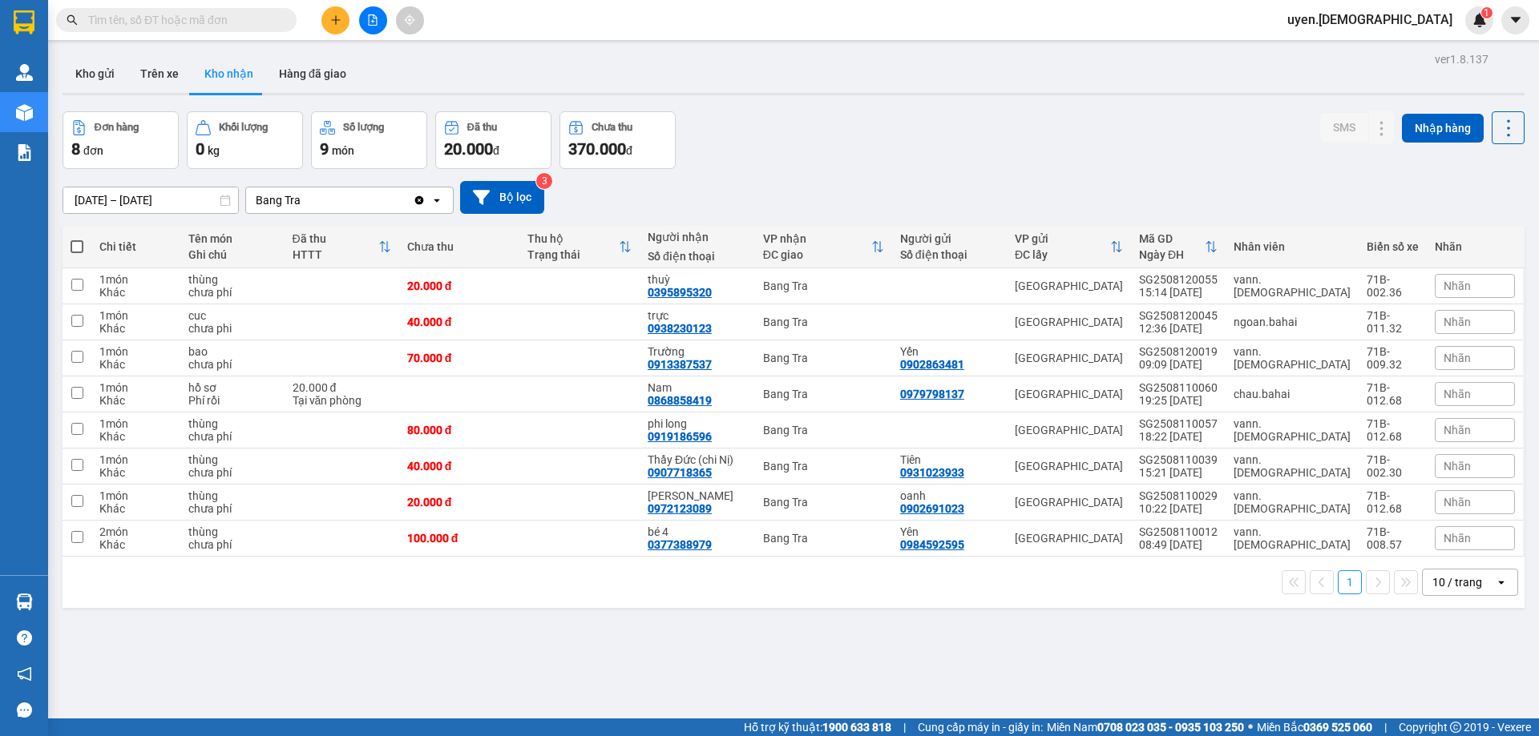
click at [893, 640] on section "Kết quả tìm kiếm ( 0 ) Bộ lọc Thuộc VP này No Data uyen.bahai 1 Quản Lý Quản lý…" at bounding box center [769, 368] width 1539 height 736
